Goal: Transaction & Acquisition: Book appointment/travel/reservation

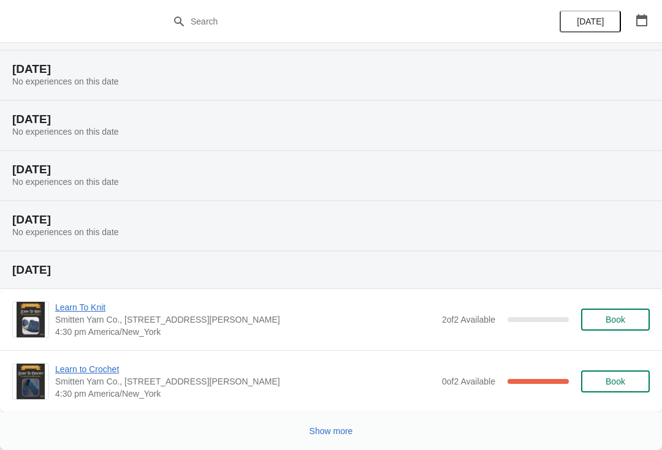
scroll to position [398, 0]
click at [107, 375] on span "Learn to Crochet" at bounding box center [245, 369] width 381 height 12
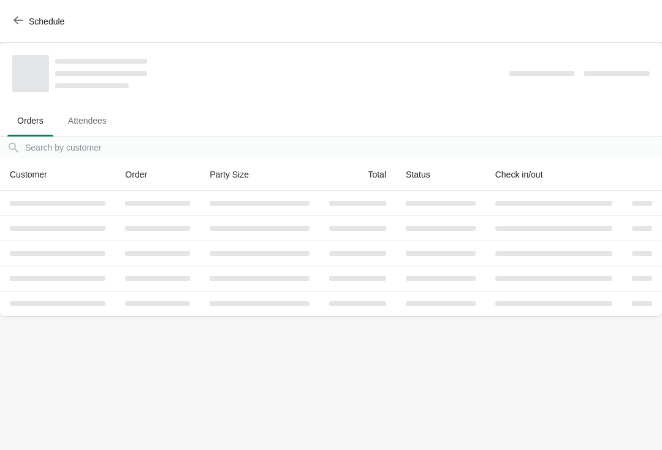
scroll to position [0, 0]
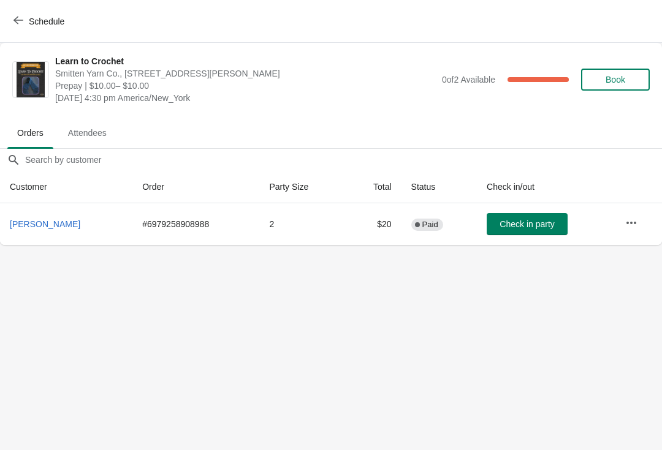
click at [14, 24] on icon "button" at bounding box center [18, 20] width 10 height 10
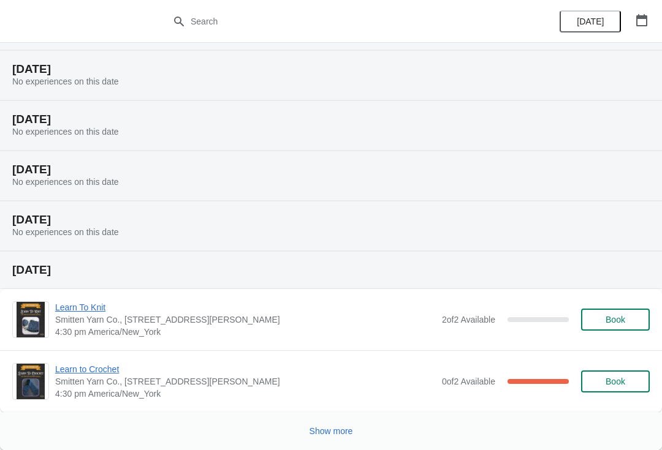
scroll to position [398, 0]
click at [322, 438] on button "Show more" at bounding box center [331, 431] width 53 height 22
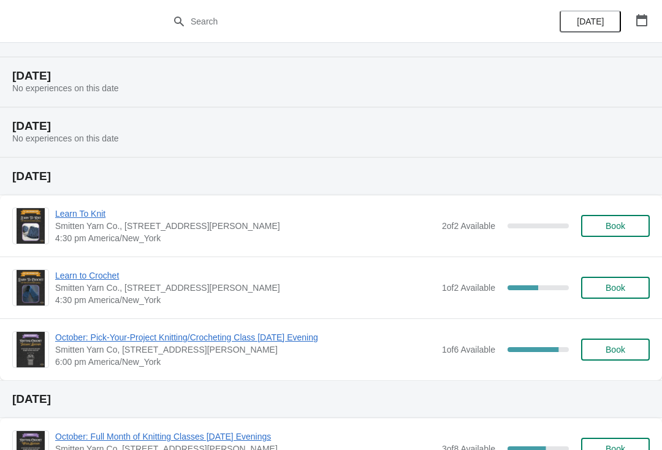
scroll to position [1004, 0]
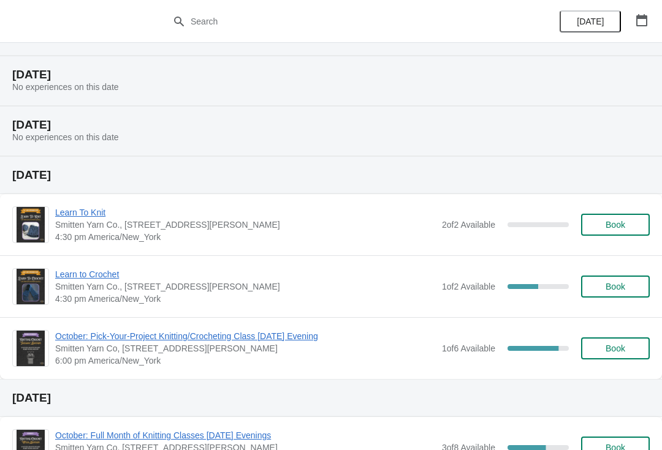
click at [86, 273] on span "Learn to Crochet" at bounding box center [245, 274] width 381 height 12
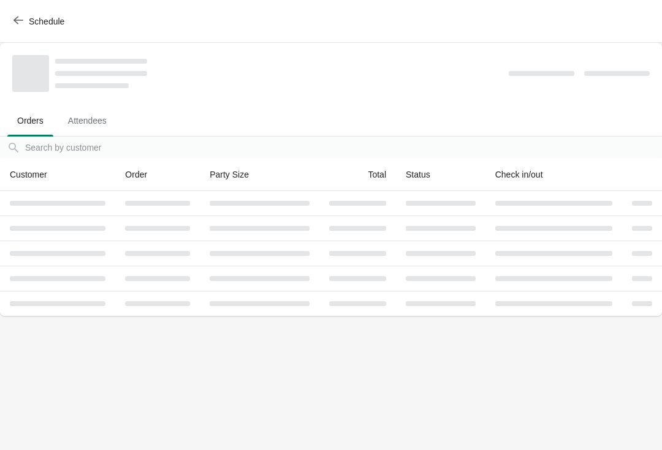
scroll to position [0, 0]
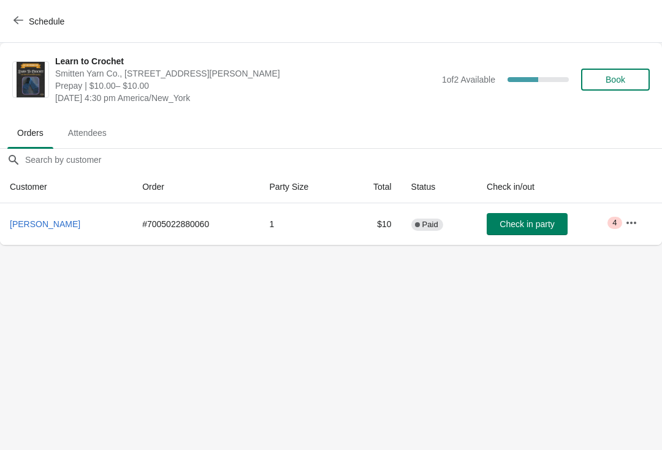
click at [20, 22] on icon "button" at bounding box center [18, 20] width 10 height 10
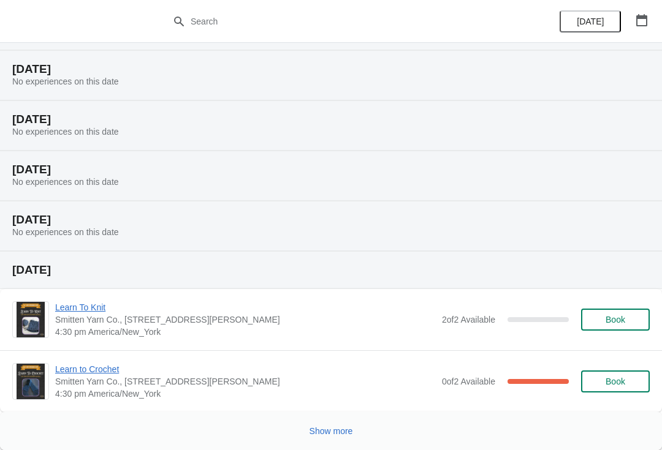
scroll to position [398, 0]
click at [323, 425] on button "Show more" at bounding box center [331, 431] width 53 height 22
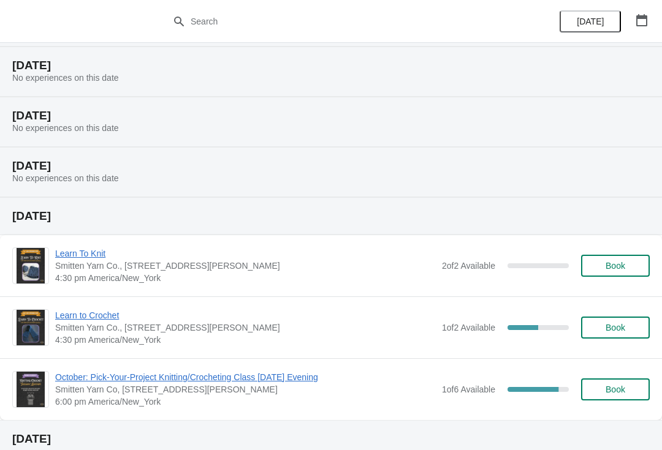
scroll to position [960, 0]
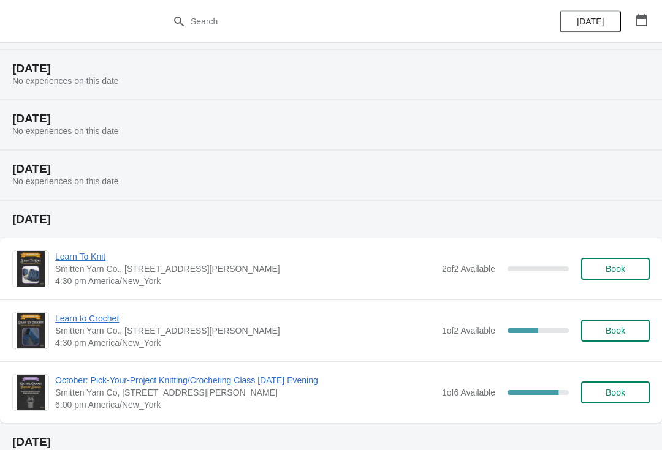
click at [621, 333] on span "Book" at bounding box center [615, 331] width 20 height 10
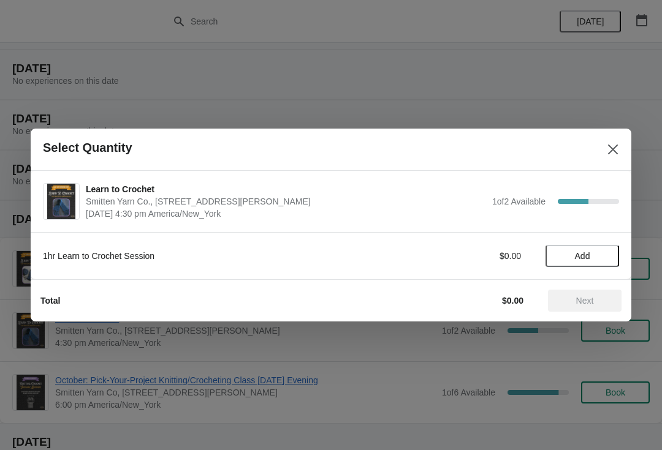
click at [576, 257] on span "Add" at bounding box center [582, 256] width 15 height 10
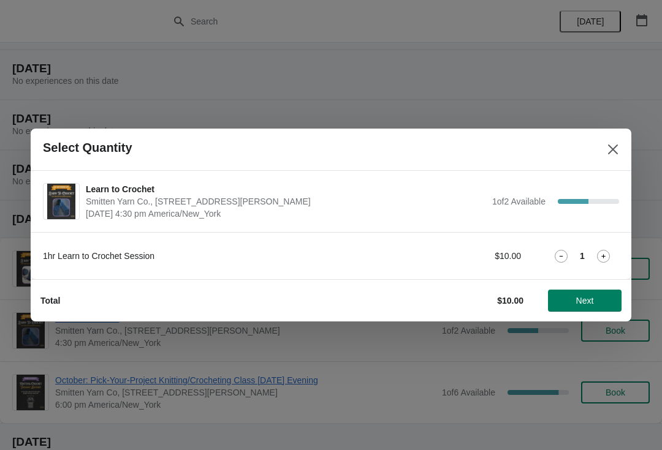
click at [579, 310] on button "Next" at bounding box center [585, 301] width 74 height 22
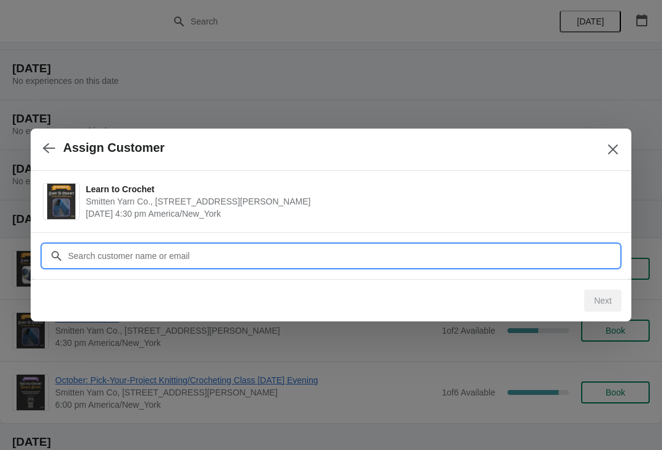
click at [377, 258] on input "Customer" at bounding box center [343, 256] width 552 height 22
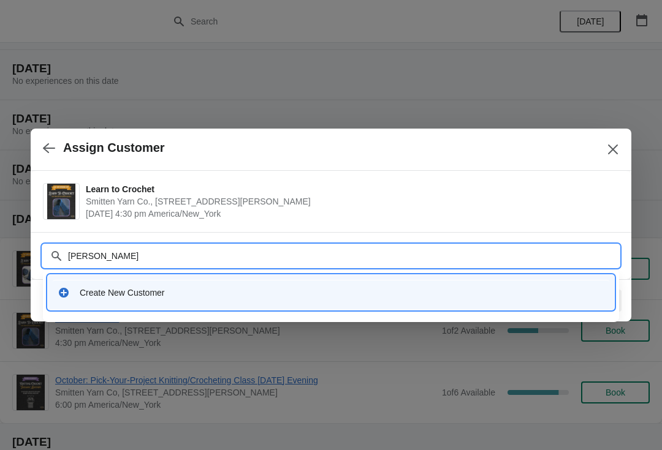
click at [301, 252] on input "[PERSON_NAME]" at bounding box center [343, 256] width 552 height 22
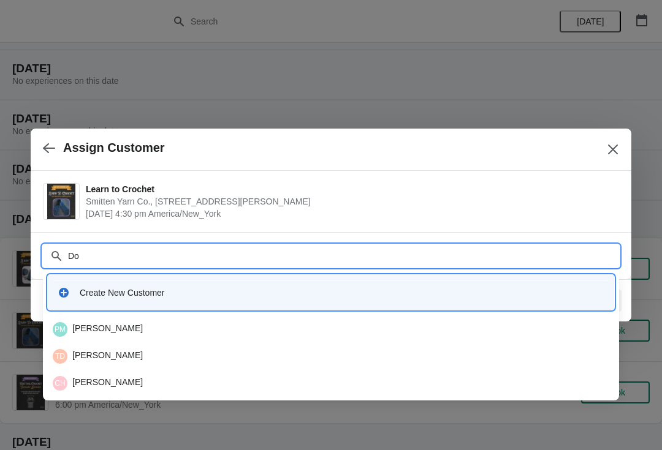
type input "D"
click at [113, 256] on input "Obrie" at bounding box center [343, 256] width 552 height 22
type input "O"
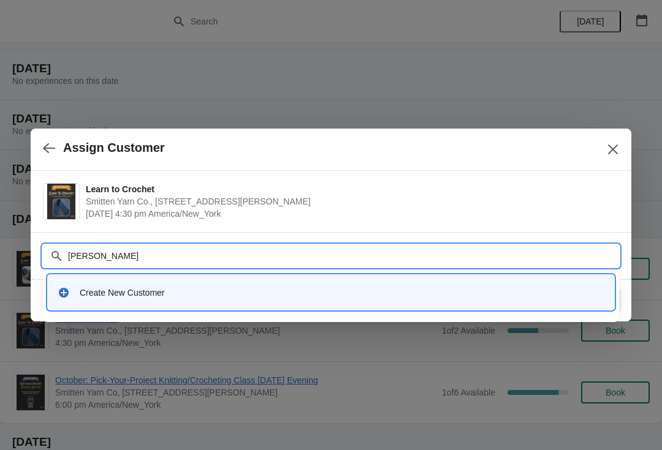
type input "[PERSON_NAME]"
click at [305, 302] on div "Create New Customer" at bounding box center [331, 292] width 556 height 25
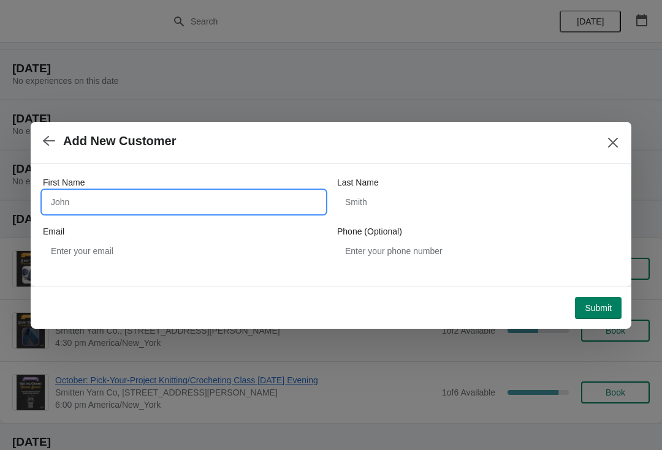
click at [252, 204] on input "First Name" at bounding box center [184, 202] width 282 height 22
type input "[PERSON_NAME]"
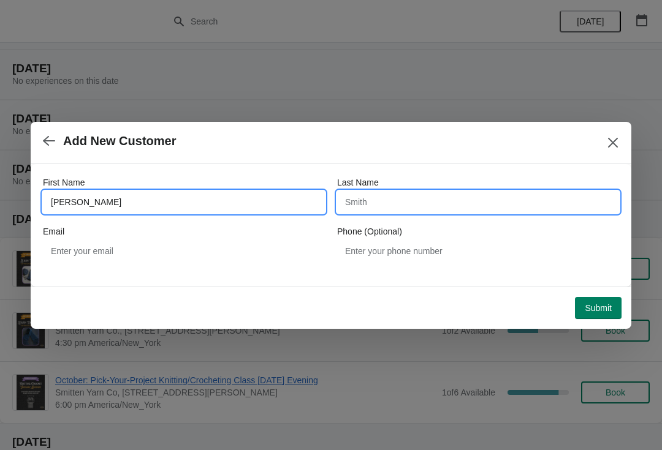
click at [414, 208] on input "Last Name" at bounding box center [478, 202] width 282 height 22
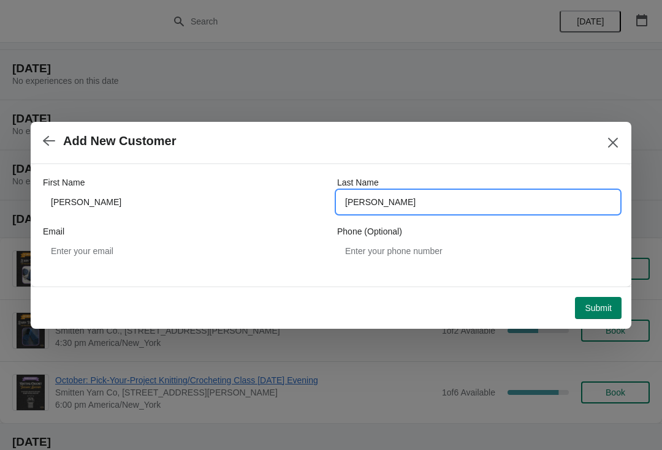
type input "[PERSON_NAME]"
click at [595, 276] on div "First Name [PERSON_NAME] Last Name [PERSON_NAME] Email Phone (Optional)" at bounding box center [331, 225] width 601 height 123
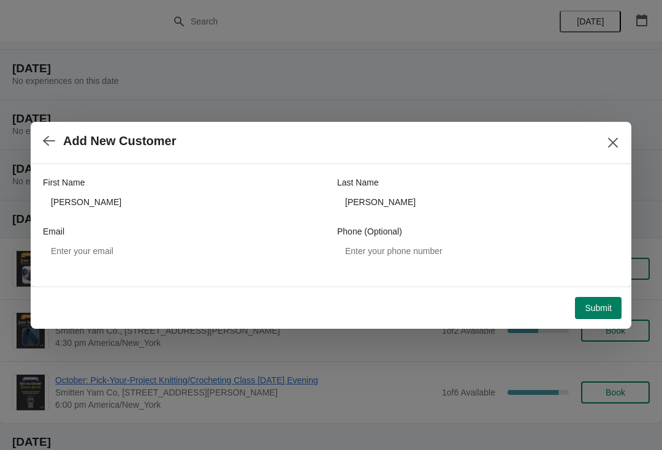
click at [589, 309] on span "Submit" at bounding box center [598, 308] width 27 height 10
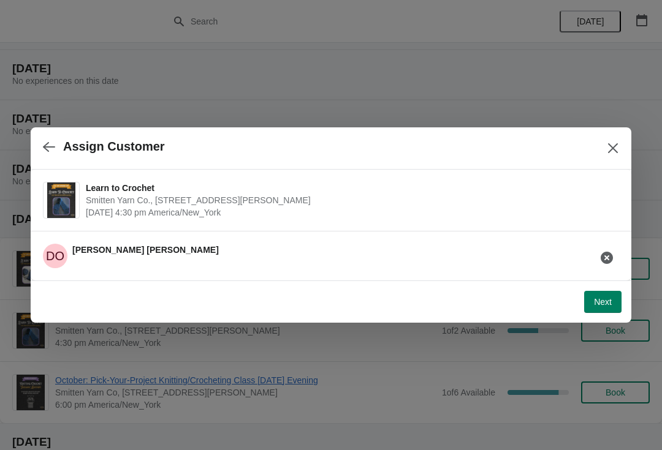
click at [599, 296] on button "Next" at bounding box center [602, 302] width 37 height 22
select select "Yes"
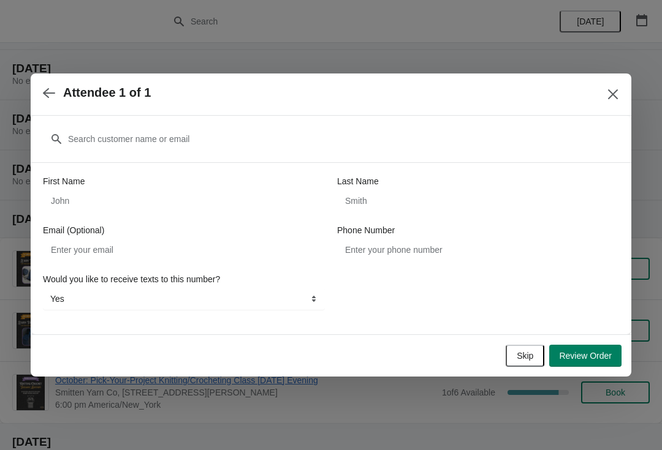
click at [581, 361] on span "Review Order" at bounding box center [585, 356] width 53 height 10
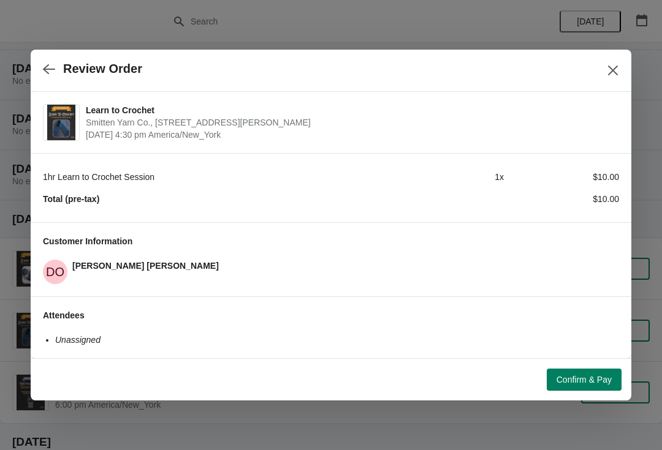
click at [573, 381] on span "Confirm & Pay" at bounding box center [583, 380] width 55 height 10
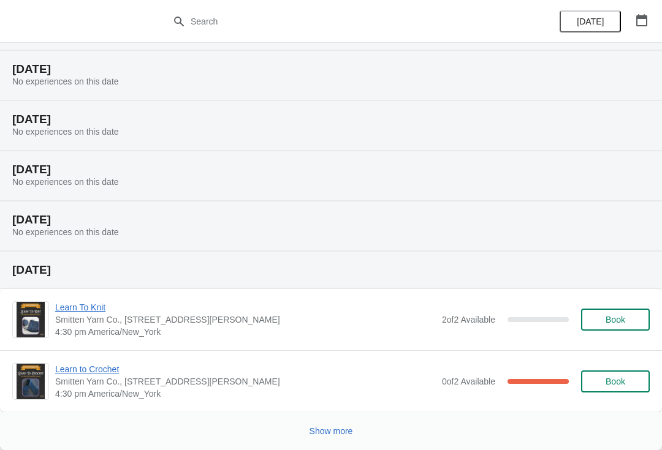
scroll to position [398, 0]
click at [325, 440] on button "Show more" at bounding box center [331, 431] width 53 height 22
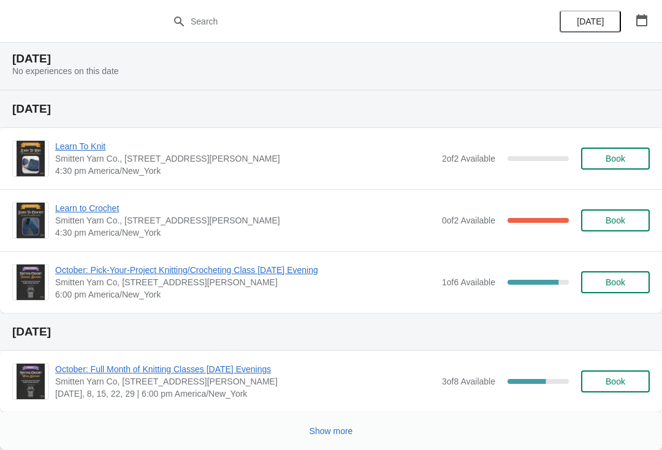
scroll to position [1071, 0]
click at [613, 154] on span "Book" at bounding box center [615, 159] width 20 height 10
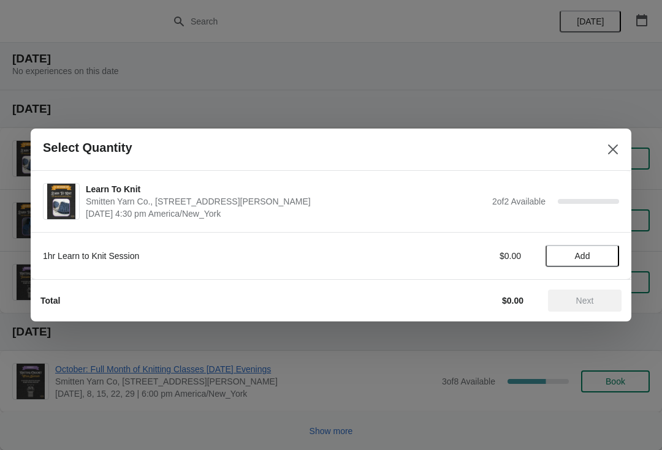
click at [574, 262] on button "Add" at bounding box center [582, 256] width 74 height 22
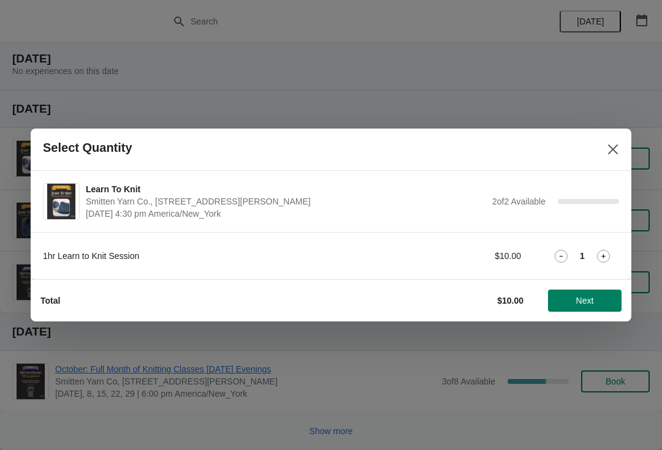
click at [570, 306] on button "Next" at bounding box center [585, 301] width 74 height 22
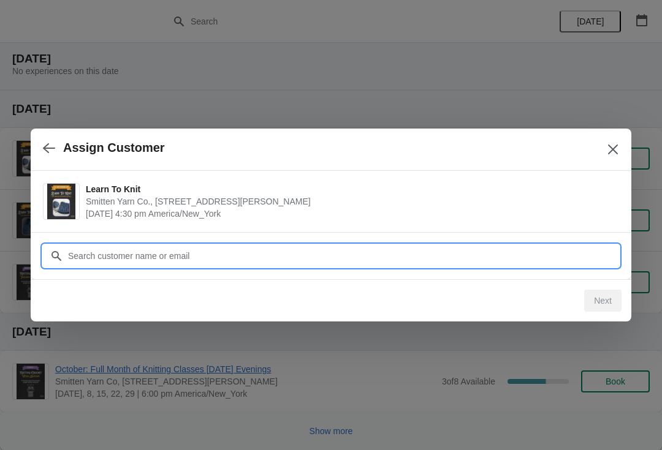
click at [501, 249] on input "Customer" at bounding box center [343, 256] width 552 height 22
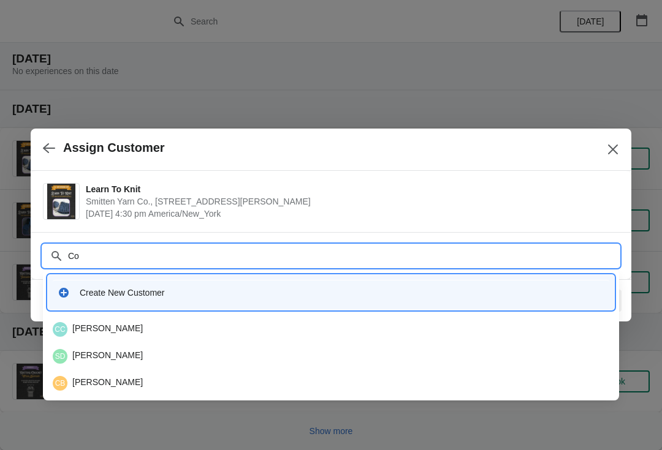
type input "C"
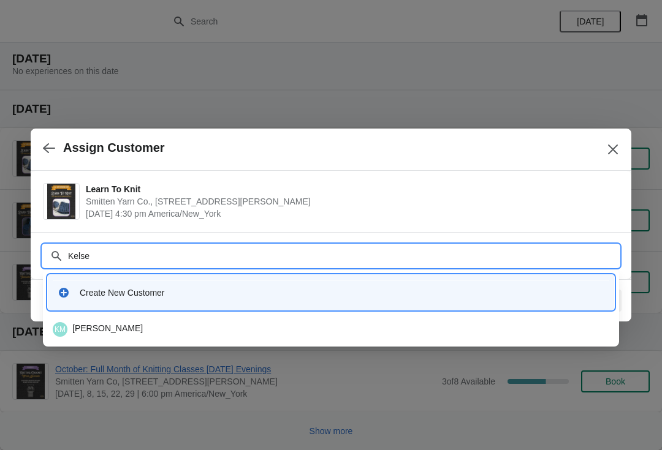
type input "Kelsey"
click at [366, 293] on div "Create New Customer" at bounding box center [342, 293] width 525 height 12
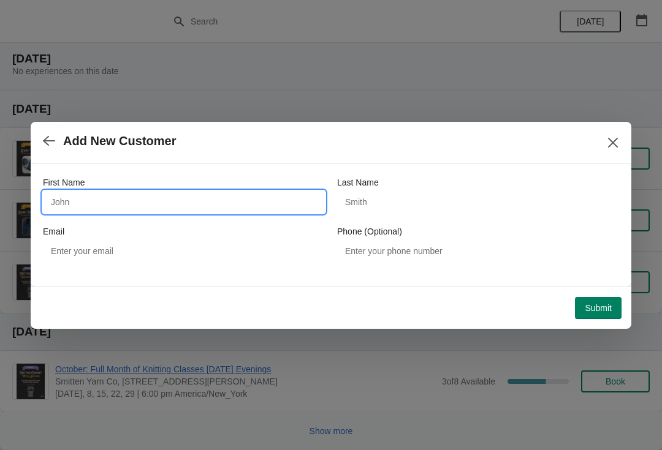
click at [290, 197] on input "First Name" at bounding box center [184, 202] width 282 height 22
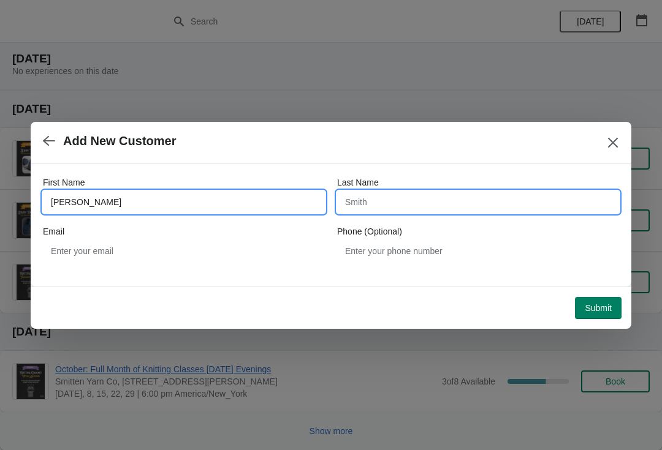
click at [392, 206] on input "Last Name" at bounding box center [478, 202] width 282 height 22
click at [245, 205] on input "Kelsey" at bounding box center [184, 202] width 282 height 22
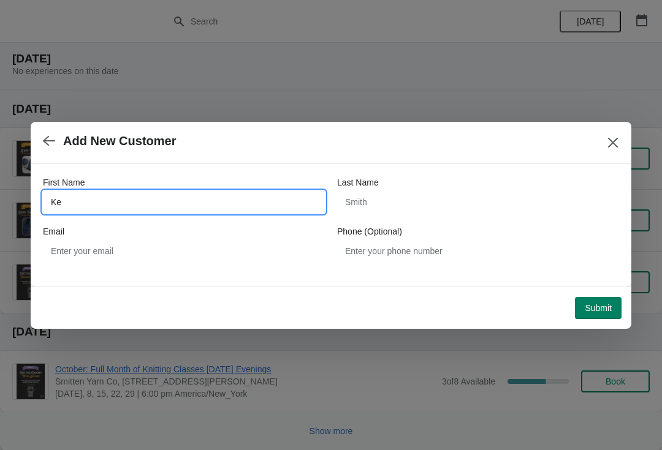
type input "K"
type input "Connor"
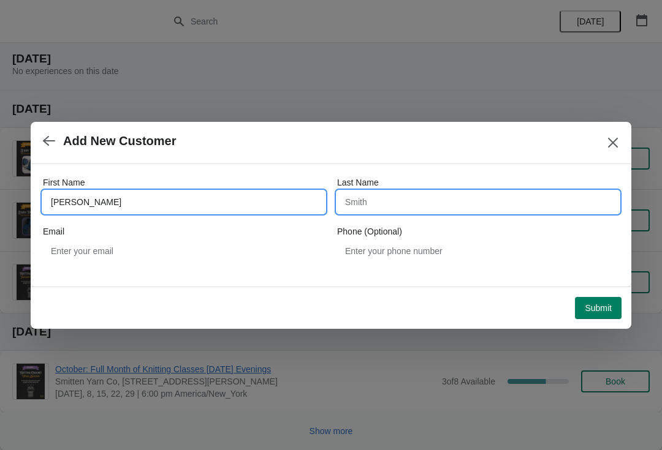
click at [423, 200] on input "Last Name" at bounding box center [478, 202] width 282 height 22
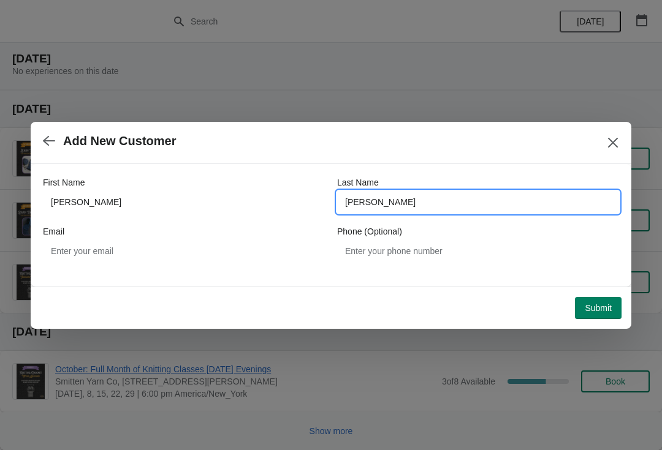
type input "Kelsey"
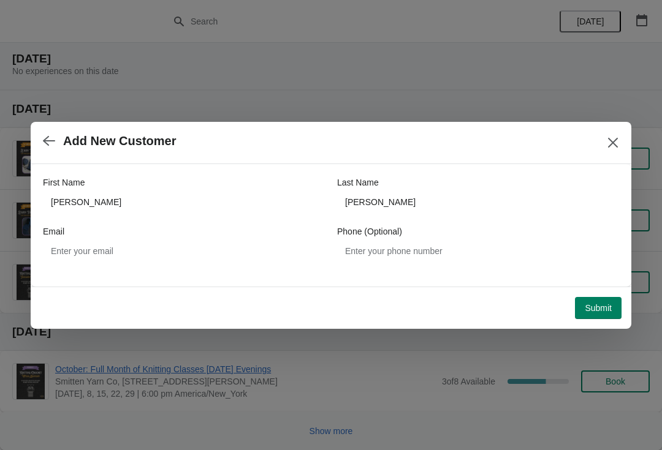
click at [587, 306] on span "Submit" at bounding box center [598, 308] width 27 height 10
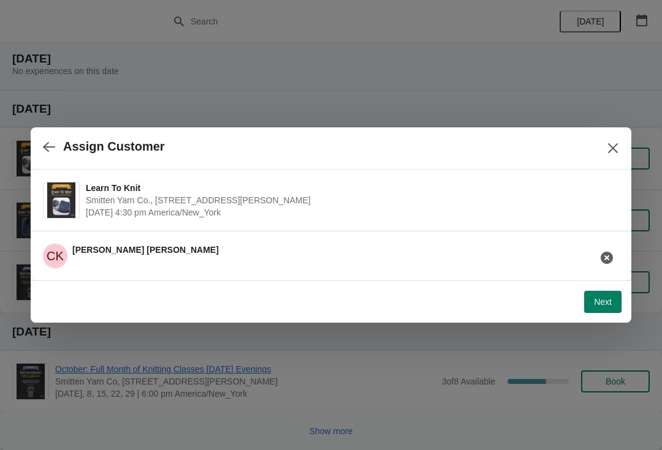
click at [594, 311] on button "Next" at bounding box center [602, 302] width 37 height 22
select select "Yes"
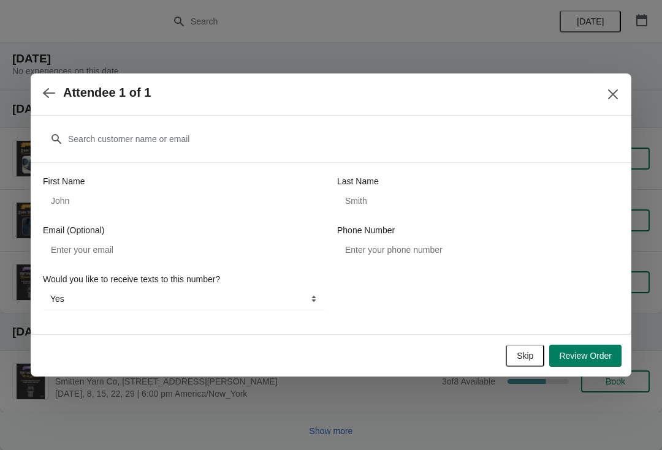
click at [579, 357] on span "Review Order" at bounding box center [585, 356] width 53 height 10
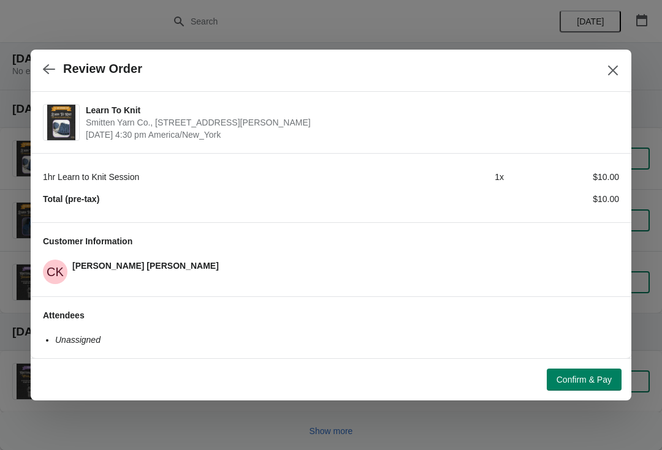
click at [571, 377] on span "Confirm & Pay" at bounding box center [583, 380] width 55 height 10
